Goal: Check status: Check status

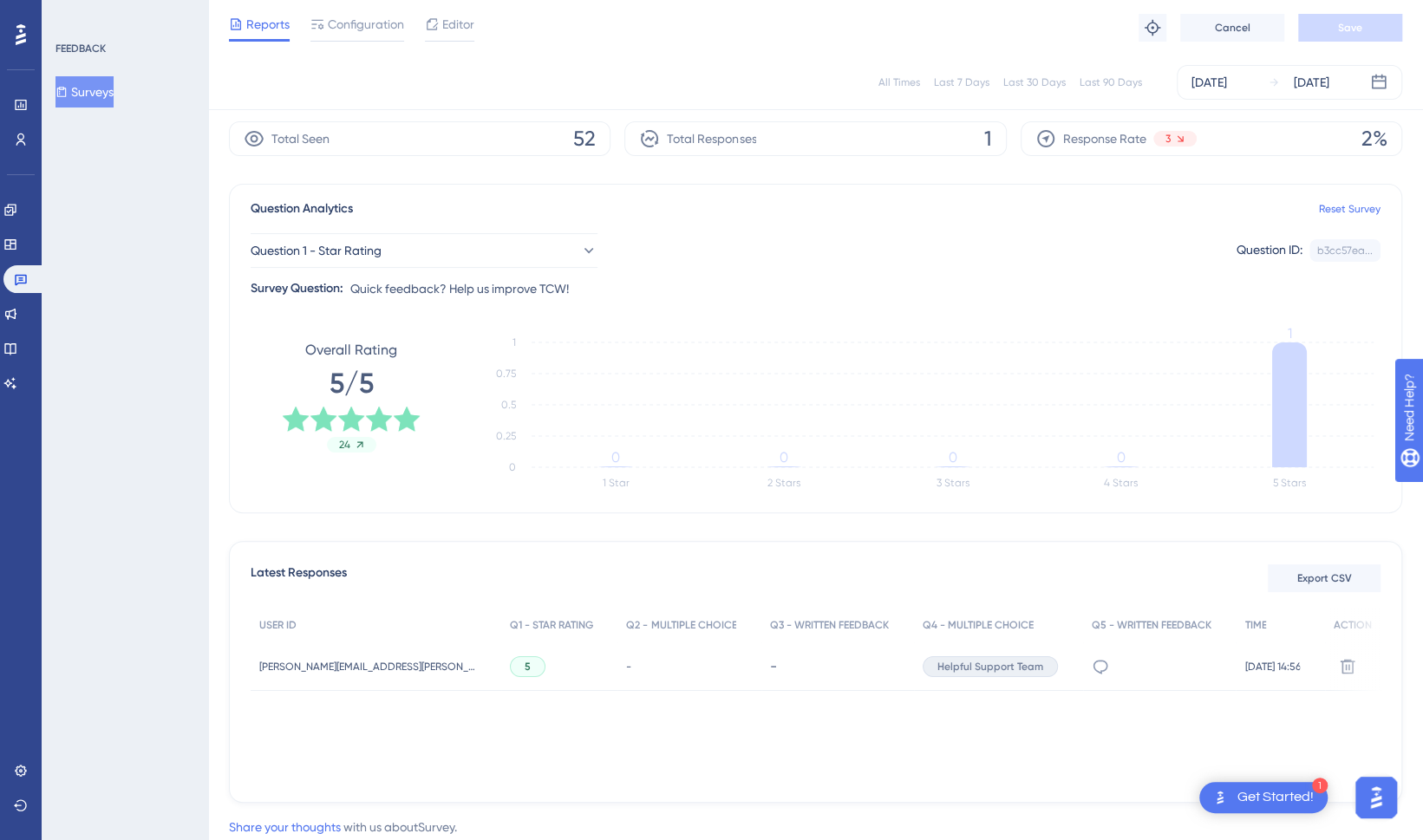
click at [1227, 86] on div "[DATE]" at bounding box center [1209, 81] width 35 height 21
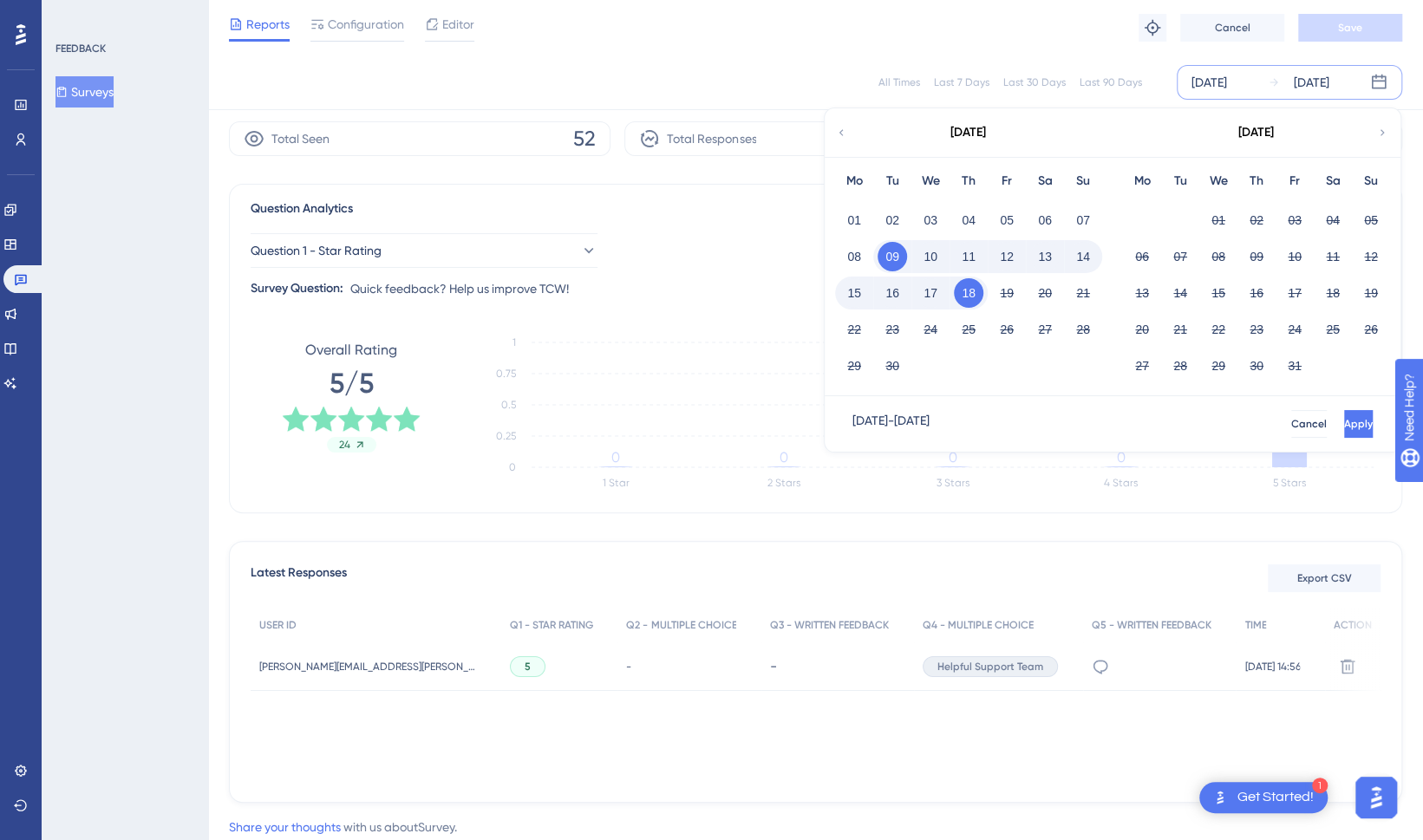
click at [839, 131] on icon at bounding box center [840, 132] width 12 height 16
click at [981, 262] on button "10" at bounding box center [969, 257] width 29 height 29
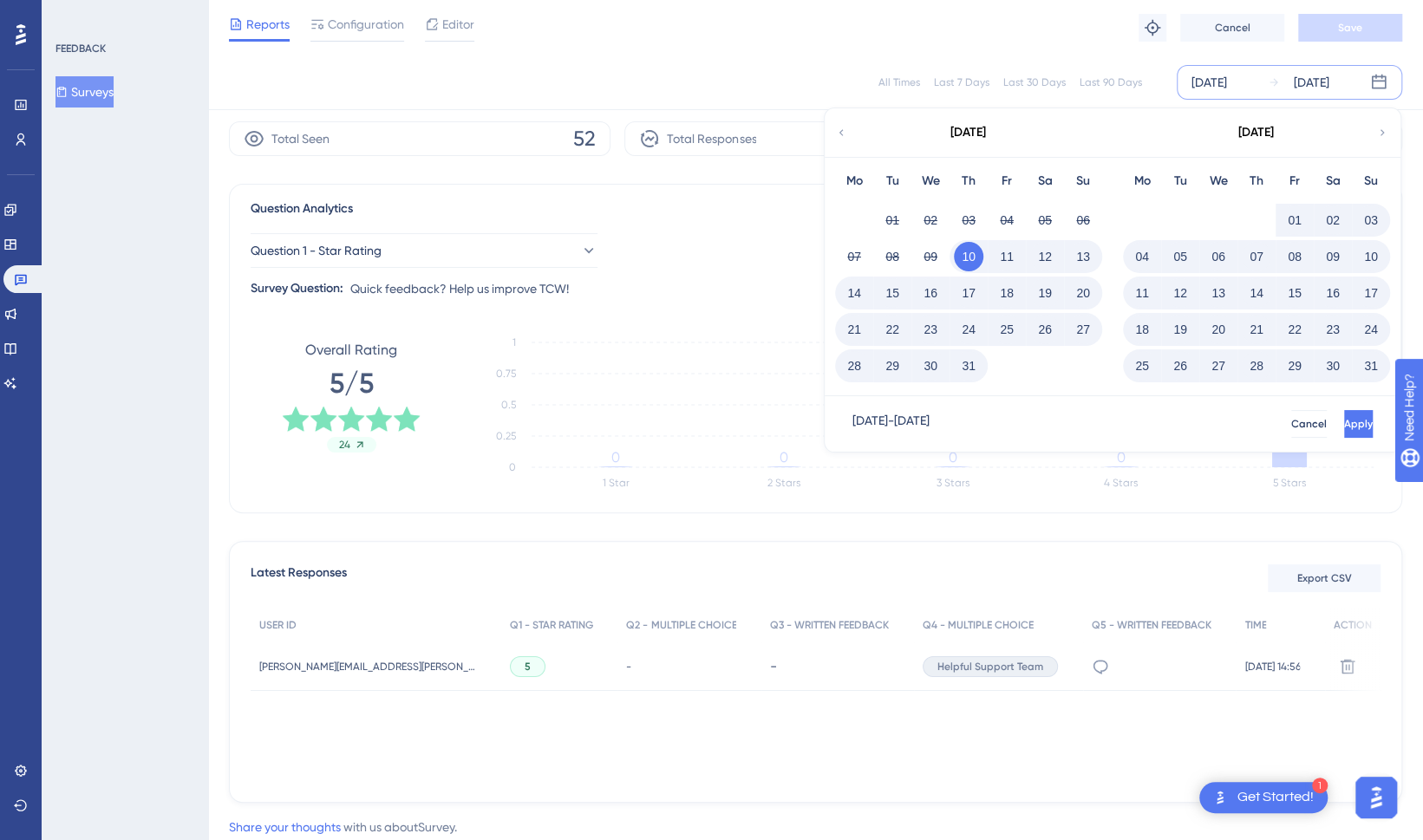
click at [972, 265] on button "10" at bounding box center [969, 257] width 29 height 29
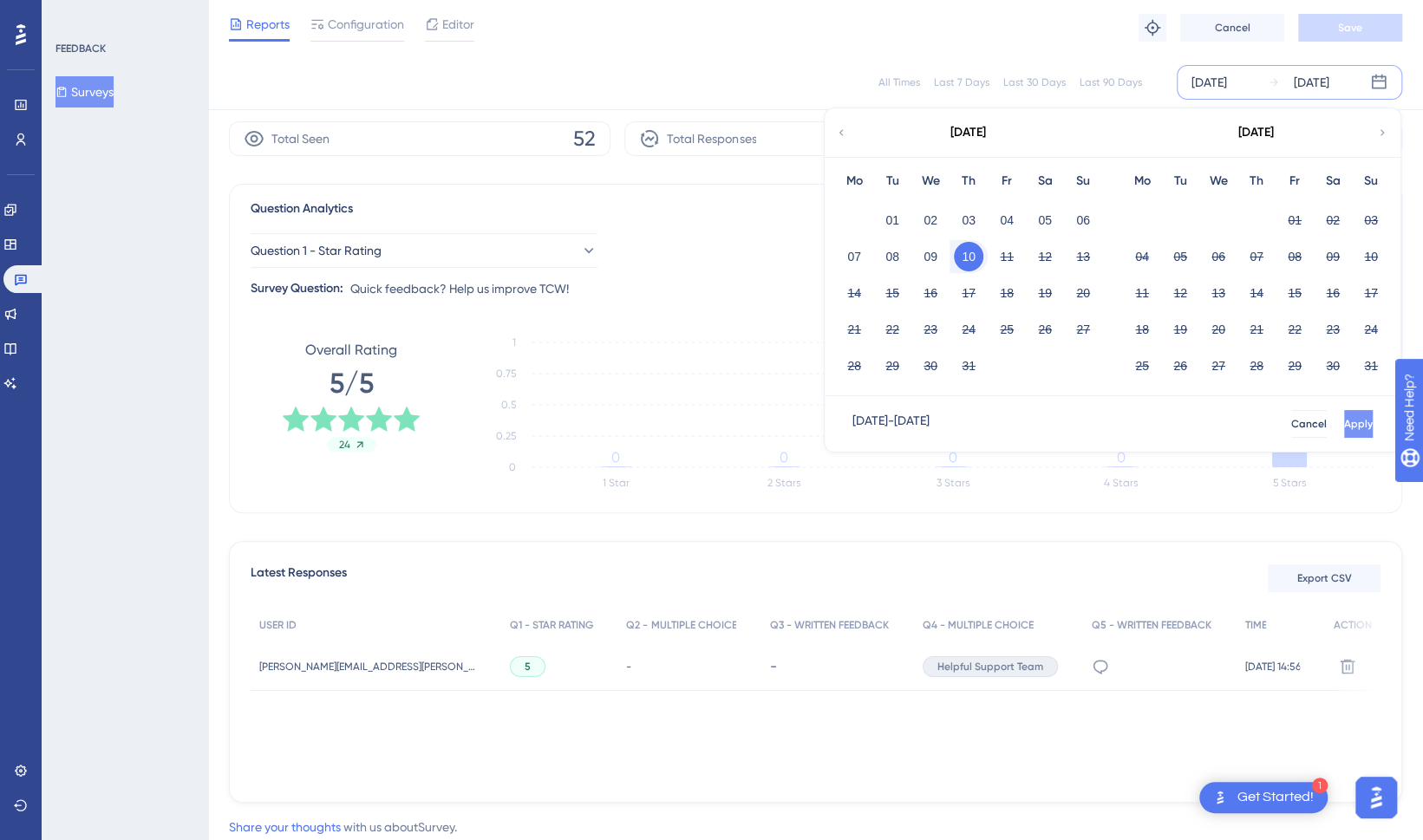
click at [1344, 422] on span "Apply" at bounding box center [1357, 423] width 28 height 14
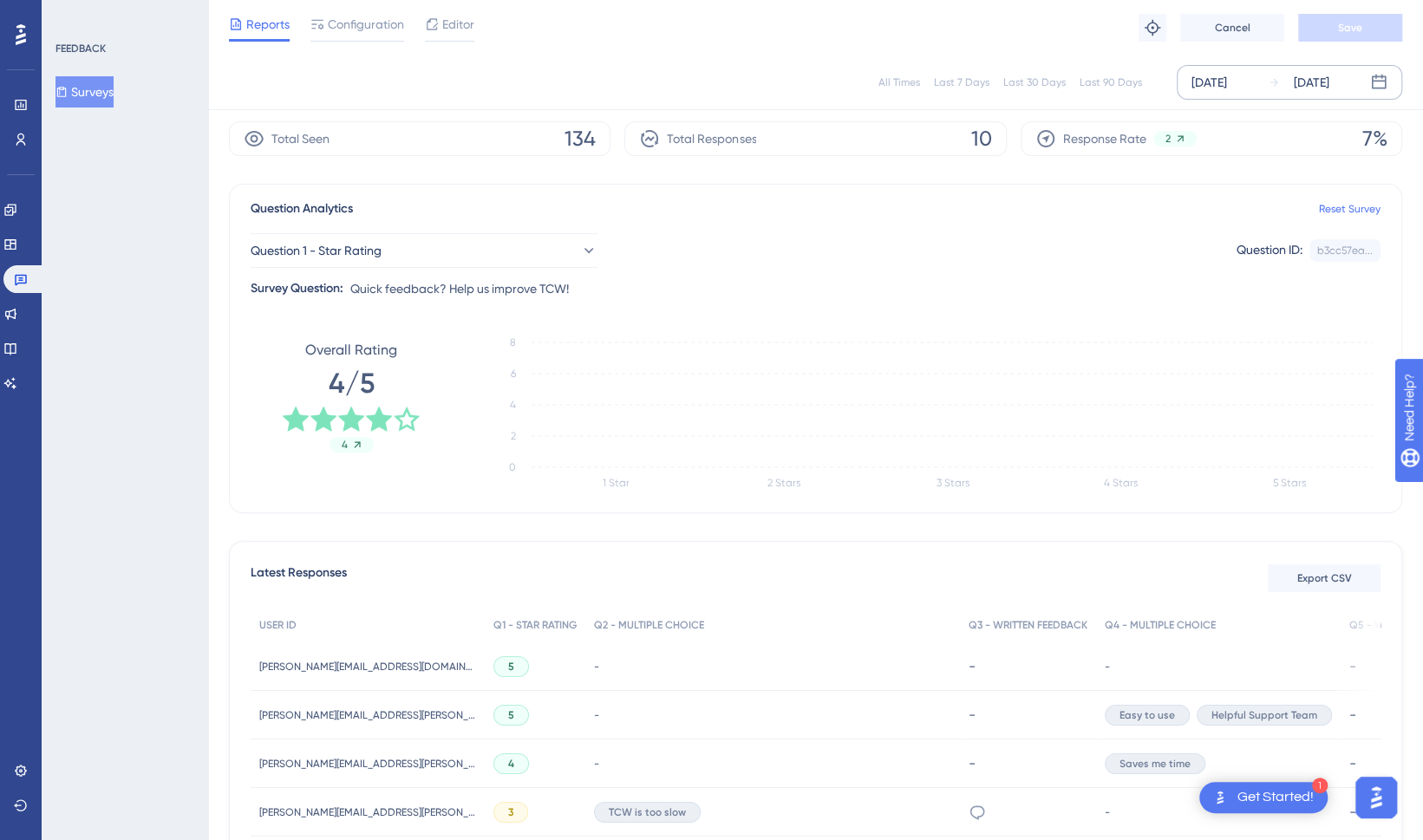
click at [1373, 81] on icon at bounding box center [1379, 82] width 18 height 18
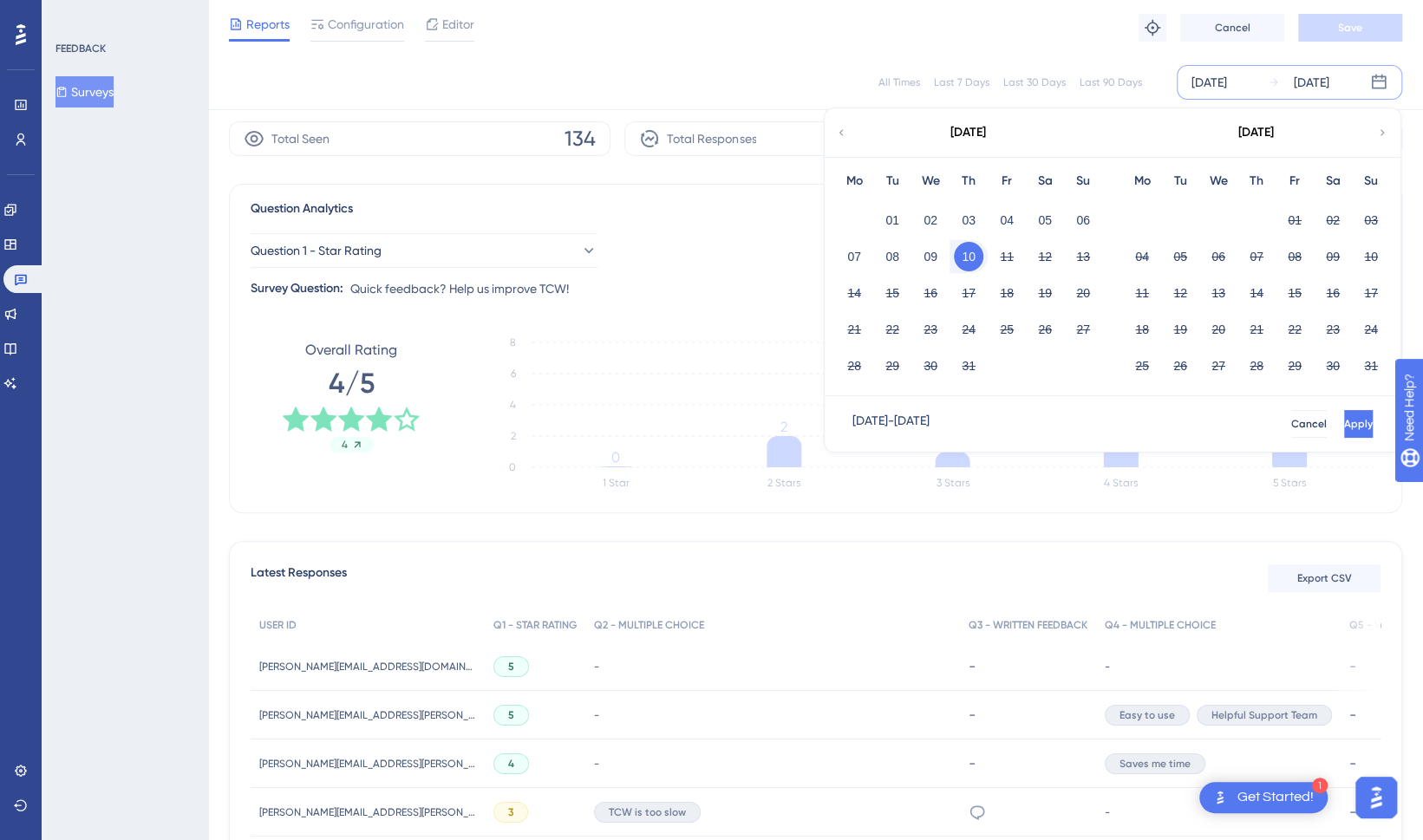
click at [1382, 129] on icon at bounding box center [1382, 132] width 12 height 16
click at [1227, 77] on div "[DATE]" at bounding box center [1209, 81] width 35 height 21
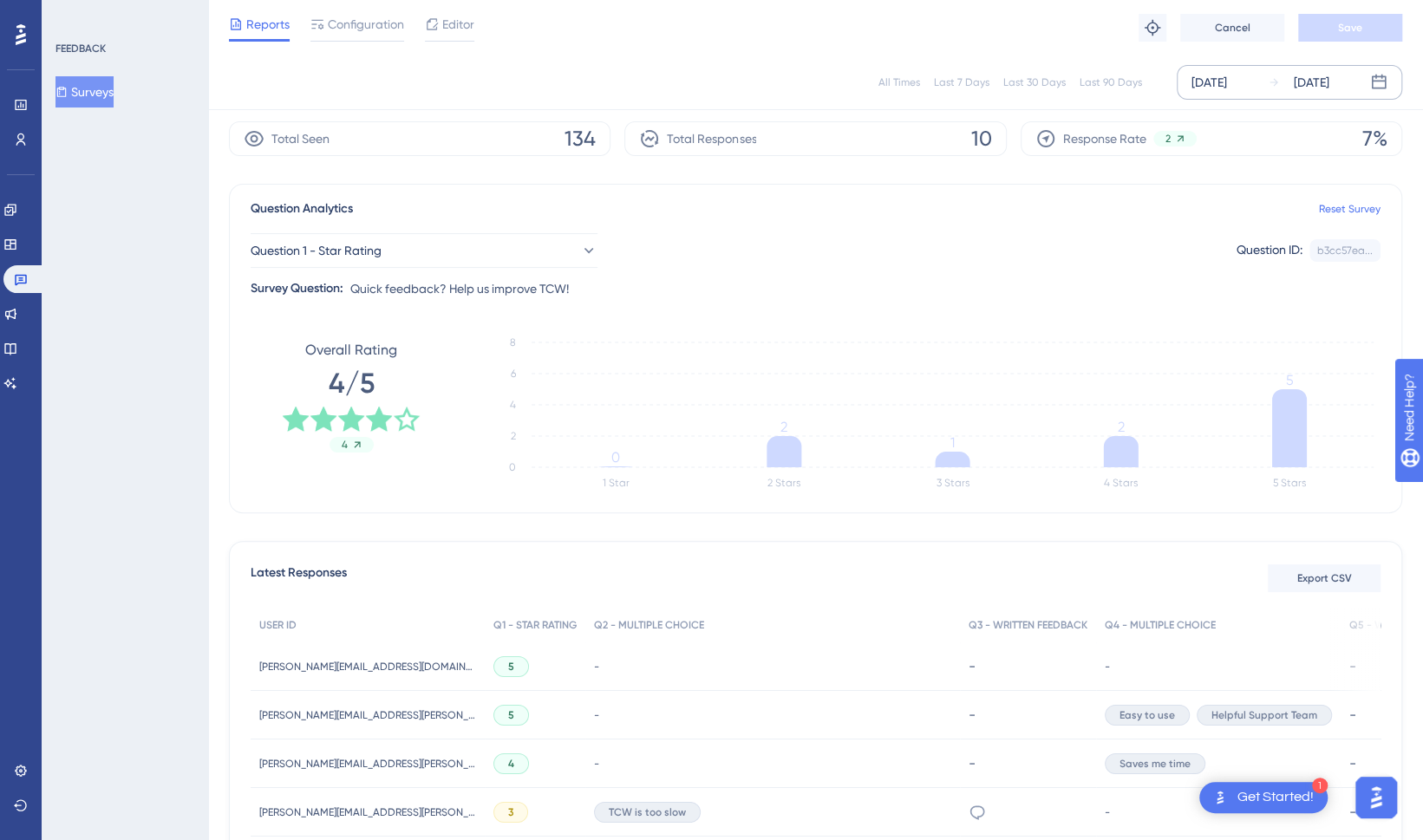
click at [1280, 82] on div "[DATE]" at bounding box center [1298, 81] width 62 height 21
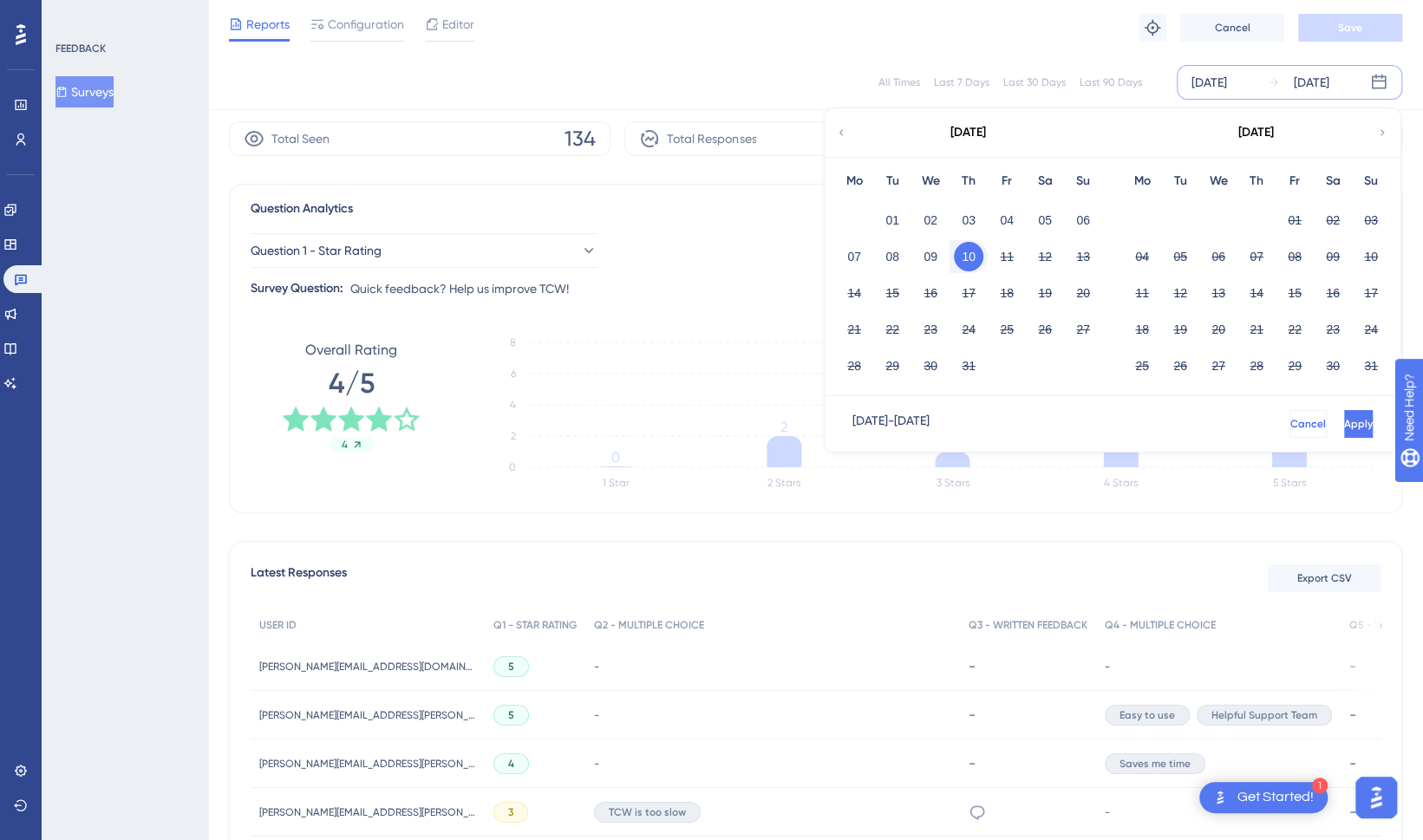
click at [1291, 422] on span "Cancel" at bounding box center [1308, 423] width 35 height 14
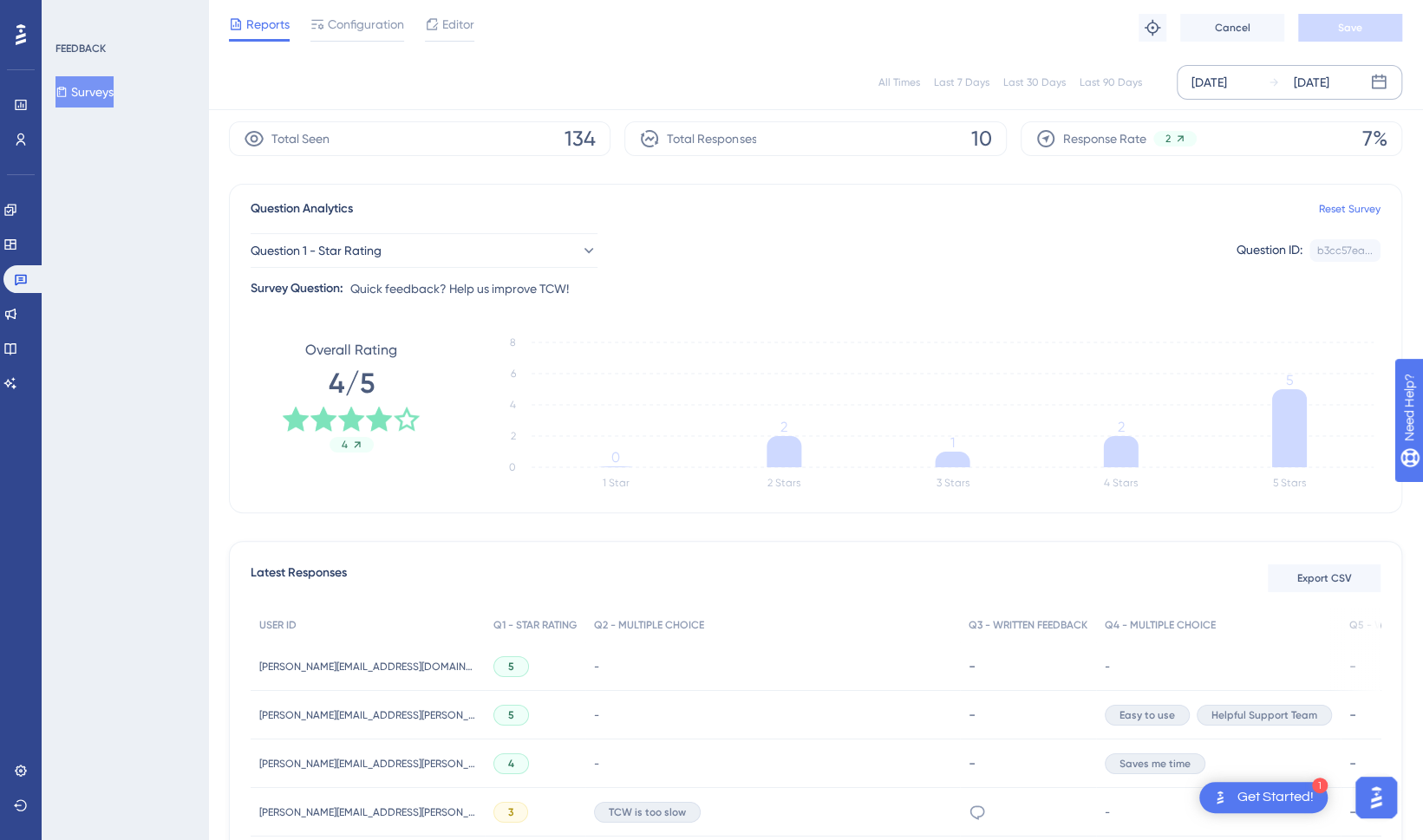
click at [1095, 78] on div "Last 90 Days" at bounding box center [1111, 82] width 63 height 14
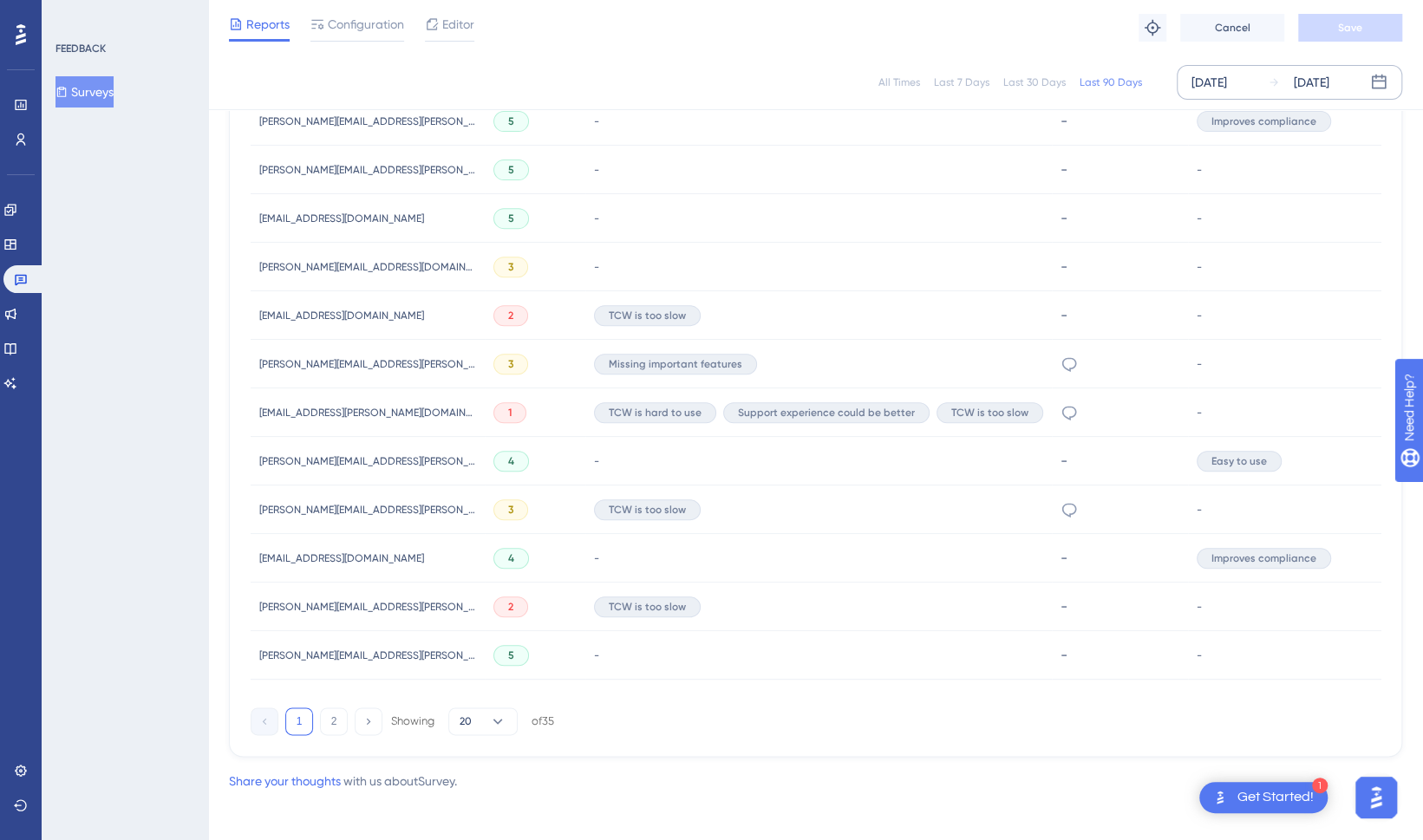
scroll to position [1005, 0]
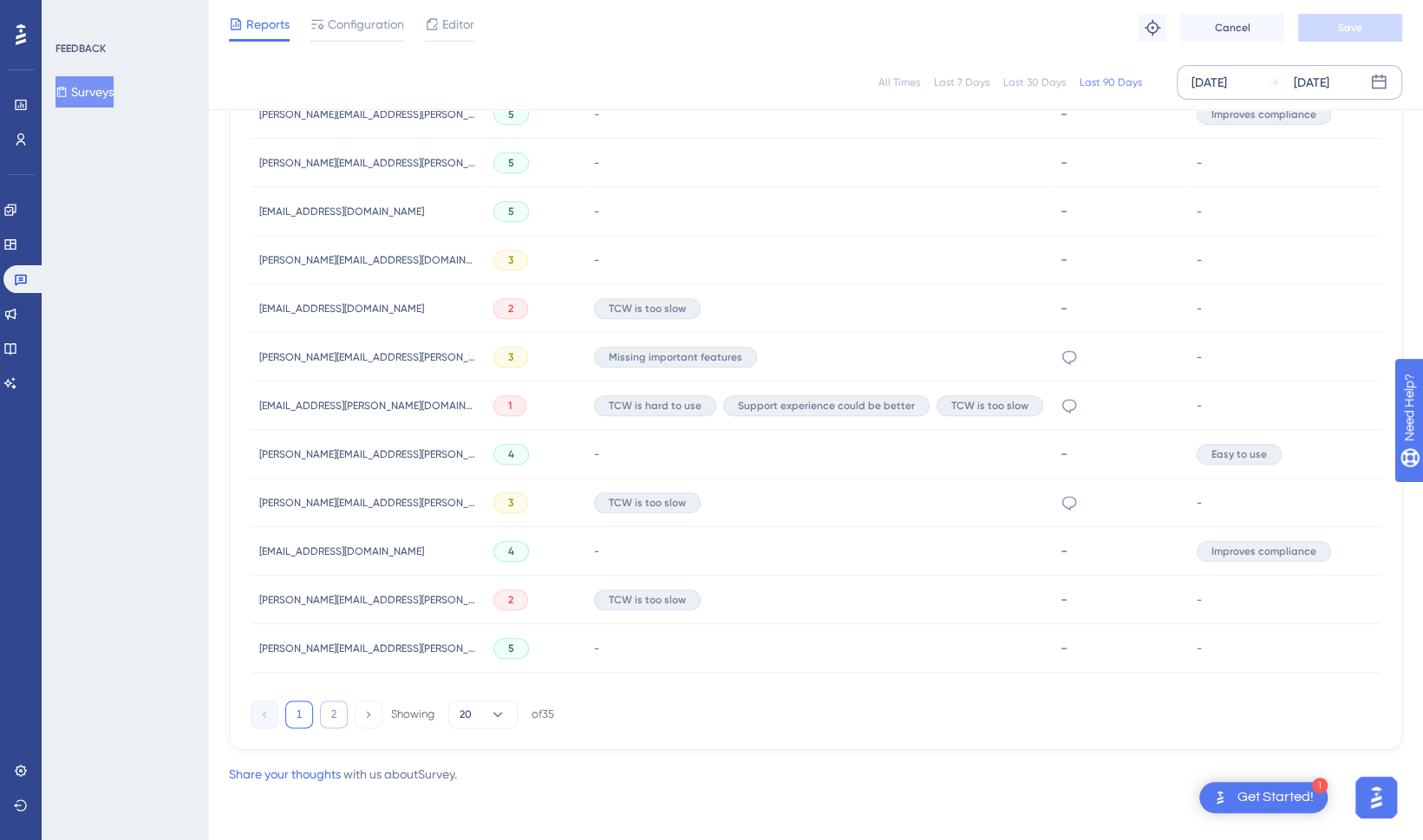
click at [336, 707] on button "2" at bounding box center [333, 714] width 27 height 27
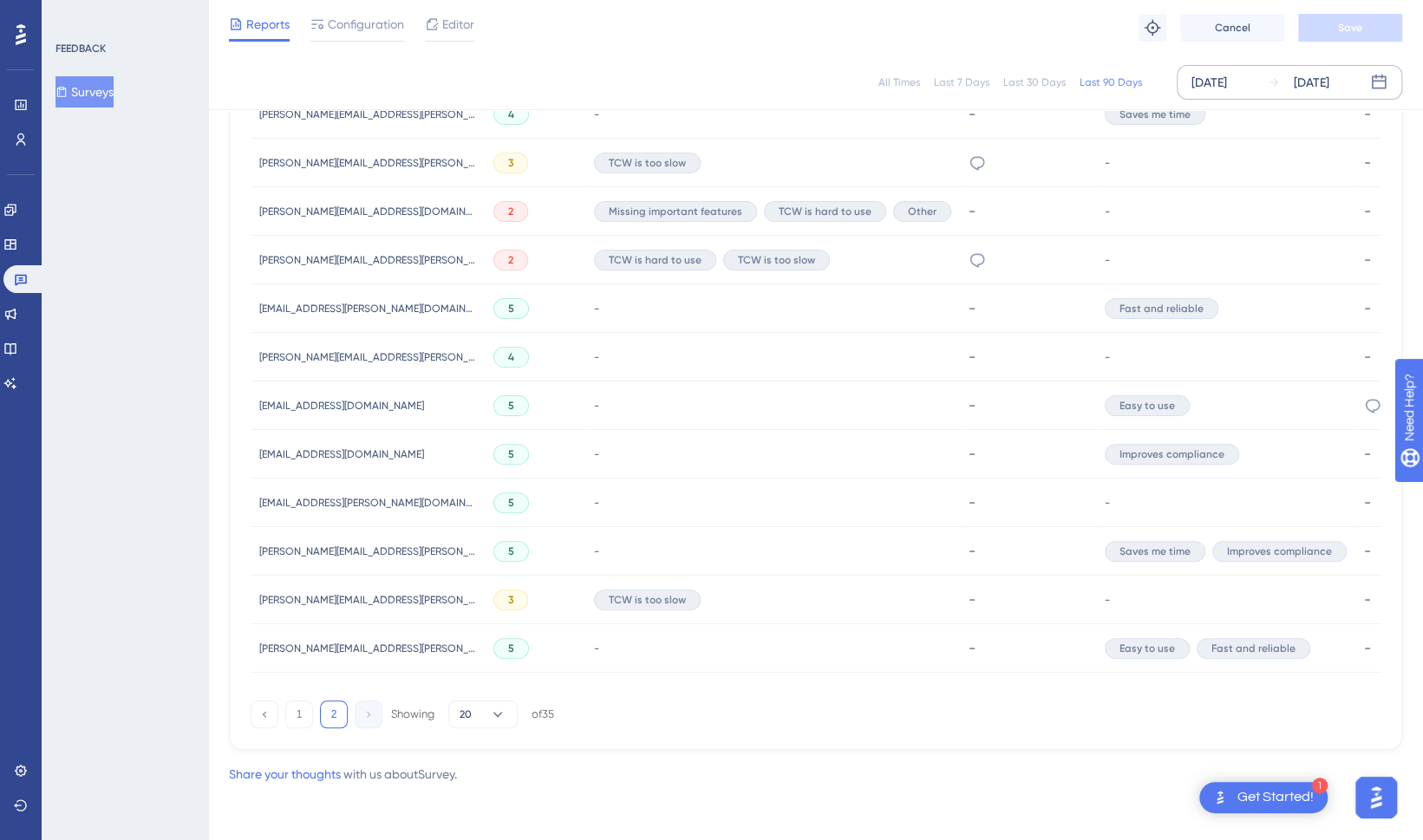
scroll to position [762, 0]
